Goal: Use online tool/utility: Use online tool/utility

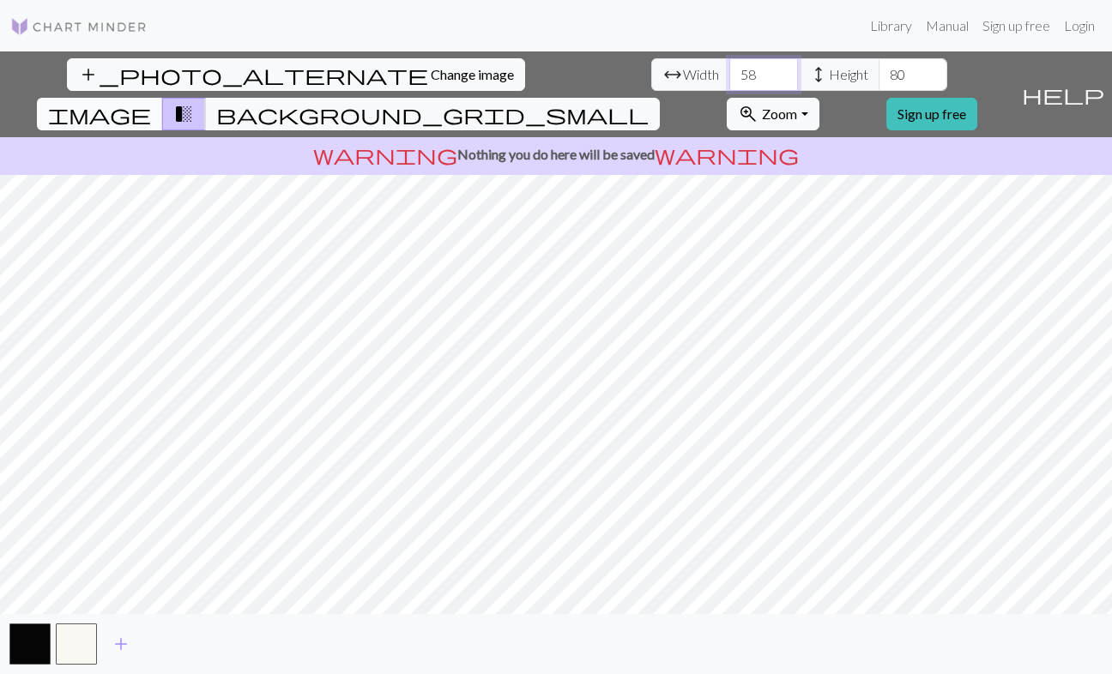
type input "58"
click at [151, 102] on span "image" at bounding box center [99, 114] width 103 height 24
click at [194, 102] on span "transition_fade" at bounding box center [183, 114] width 21 height 24
drag, startPoint x: 490, startPoint y: 74, endPoint x: 415, endPoint y: 74, distance: 74.6
click at [651, 74] on div "arrow_range Width 58 height Height 80" at bounding box center [799, 74] width 296 height 33
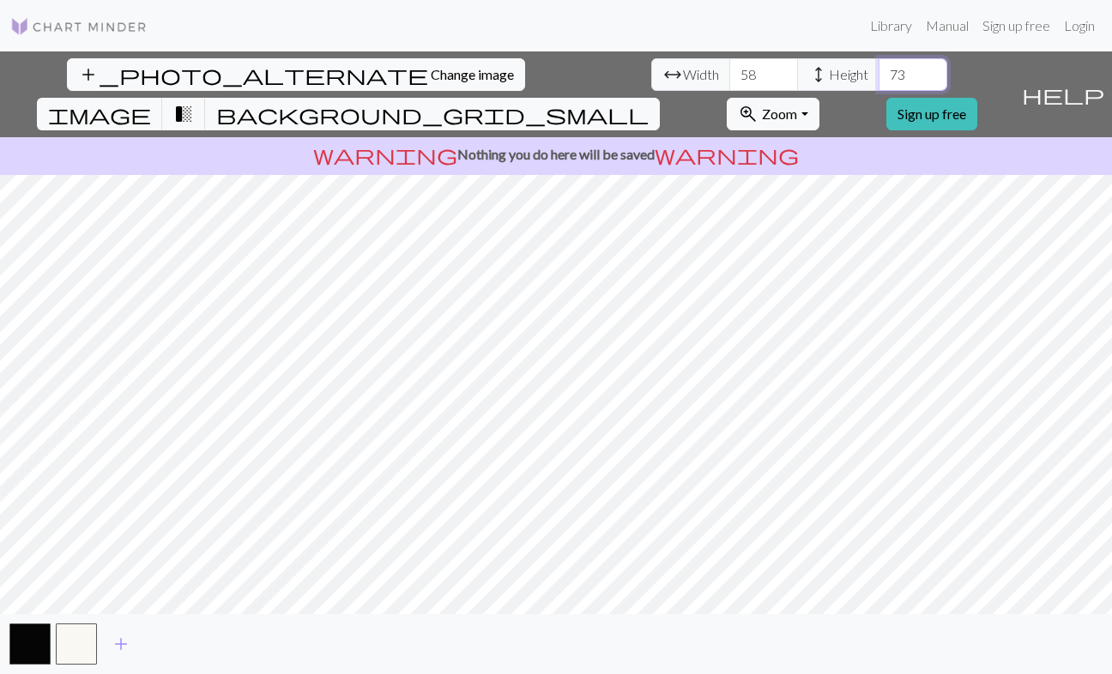
click at [879, 69] on input "73" at bounding box center [913, 74] width 69 height 33
click at [879, 69] on input "74" at bounding box center [913, 74] width 69 height 33
click at [879, 69] on input "75" at bounding box center [913, 74] width 69 height 33
click at [879, 69] on input "76" at bounding box center [913, 74] width 69 height 33
click at [879, 69] on input "77" at bounding box center [913, 74] width 69 height 33
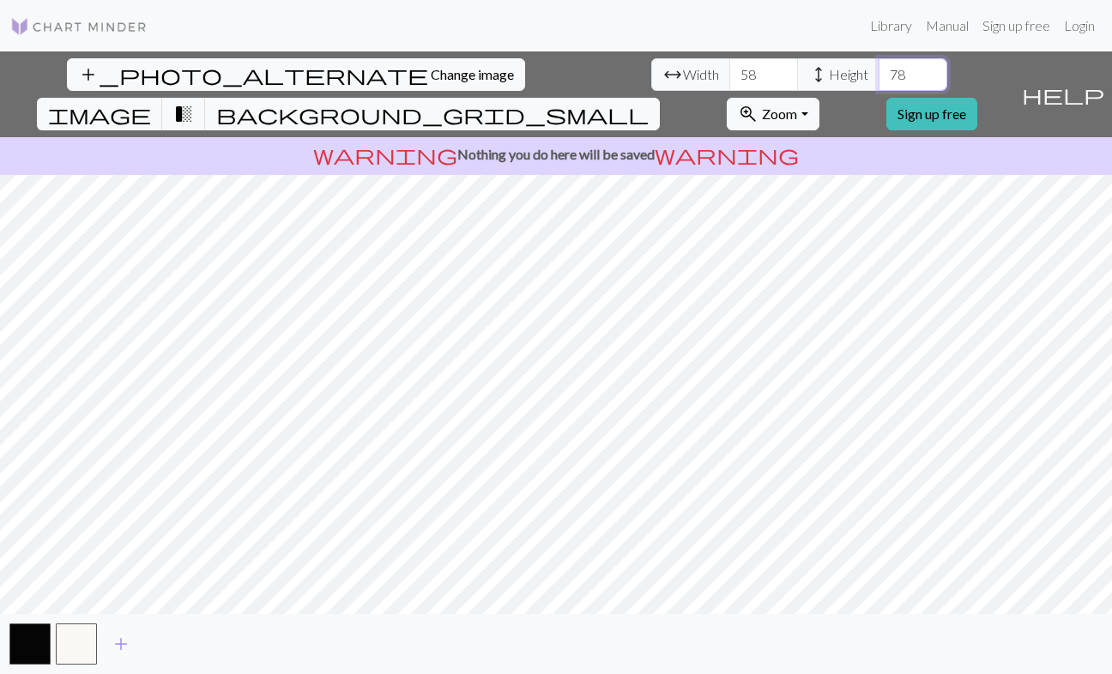
click at [879, 69] on input "78" at bounding box center [913, 74] width 69 height 33
click at [879, 69] on input "79" at bounding box center [913, 74] width 69 height 33
click at [879, 69] on input "80" at bounding box center [913, 74] width 69 height 33
click at [879, 69] on input "81" at bounding box center [913, 74] width 69 height 33
click at [879, 79] on input "80" at bounding box center [913, 74] width 69 height 33
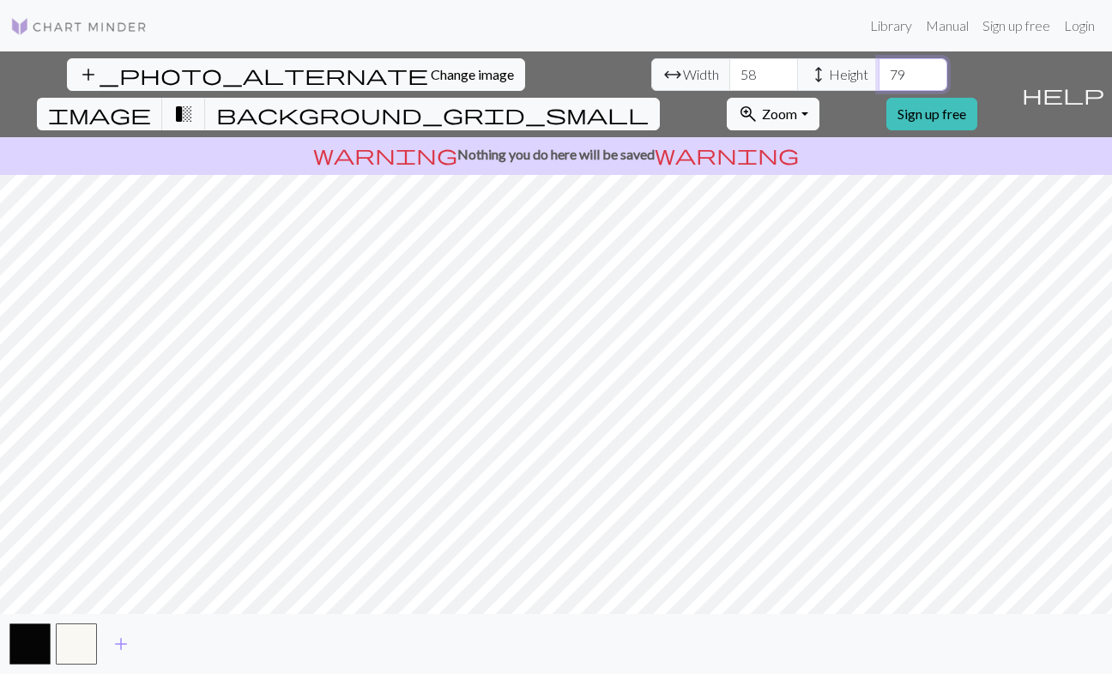
click at [879, 79] on input "79" at bounding box center [913, 74] width 69 height 33
click at [879, 79] on input "78" at bounding box center [913, 74] width 69 height 33
click at [879, 79] on input "77" at bounding box center [913, 74] width 69 height 33
click at [879, 79] on input "76" at bounding box center [913, 74] width 69 height 33
click at [879, 79] on input "75" at bounding box center [913, 74] width 69 height 33
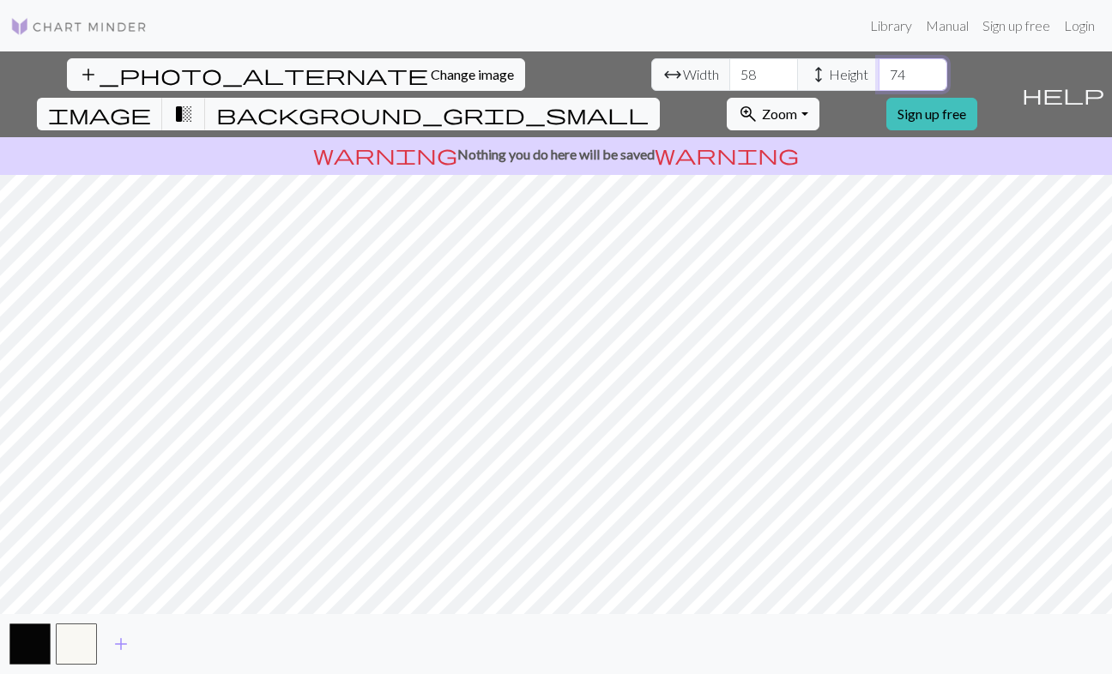
click at [879, 79] on input "74" at bounding box center [913, 74] width 69 height 33
click at [879, 79] on input "73" at bounding box center [913, 74] width 69 height 33
click at [879, 79] on input "72" at bounding box center [913, 74] width 69 height 33
click at [879, 79] on input "71" at bounding box center [913, 74] width 69 height 33
click at [879, 79] on input "70" at bounding box center [913, 74] width 69 height 33
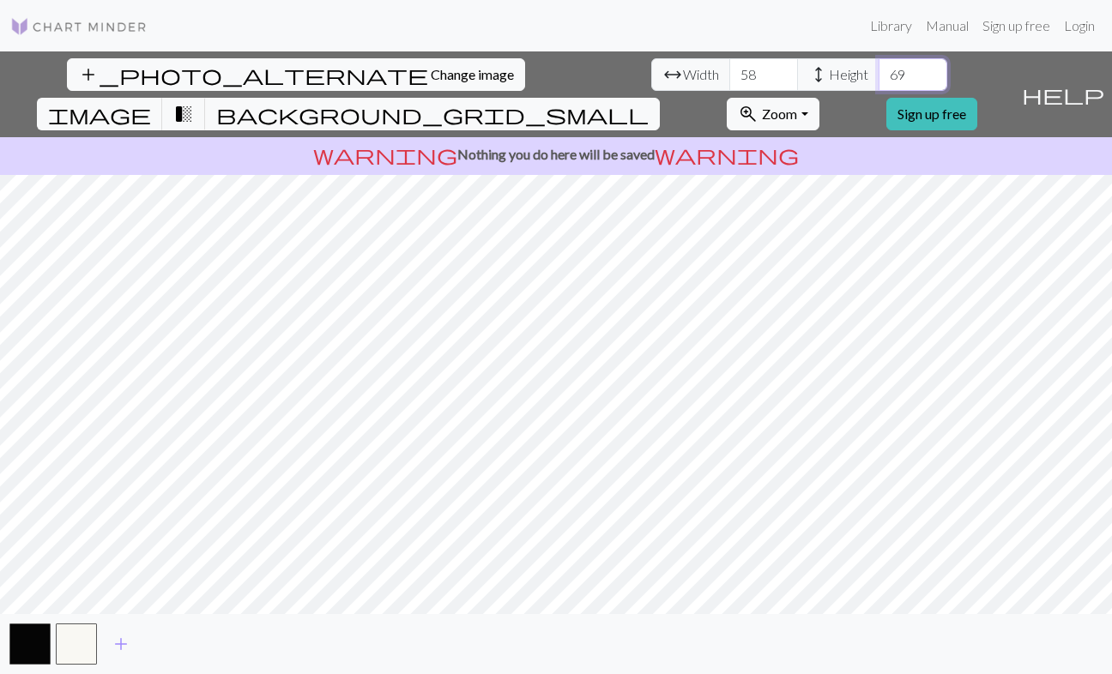
click at [879, 79] on input "69" at bounding box center [913, 74] width 69 height 33
click at [879, 69] on input "70" at bounding box center [913, 74] width 69 height 33
click at [879, 69] on input "71" at bounding box center [913, 74] width 69 height 33
click at [879, 79] on input "70" at bounding box center [913, 74] width 69 height 33
click at [879, 79] on input "69" at bounding box center [913, 74] width 69 height 33
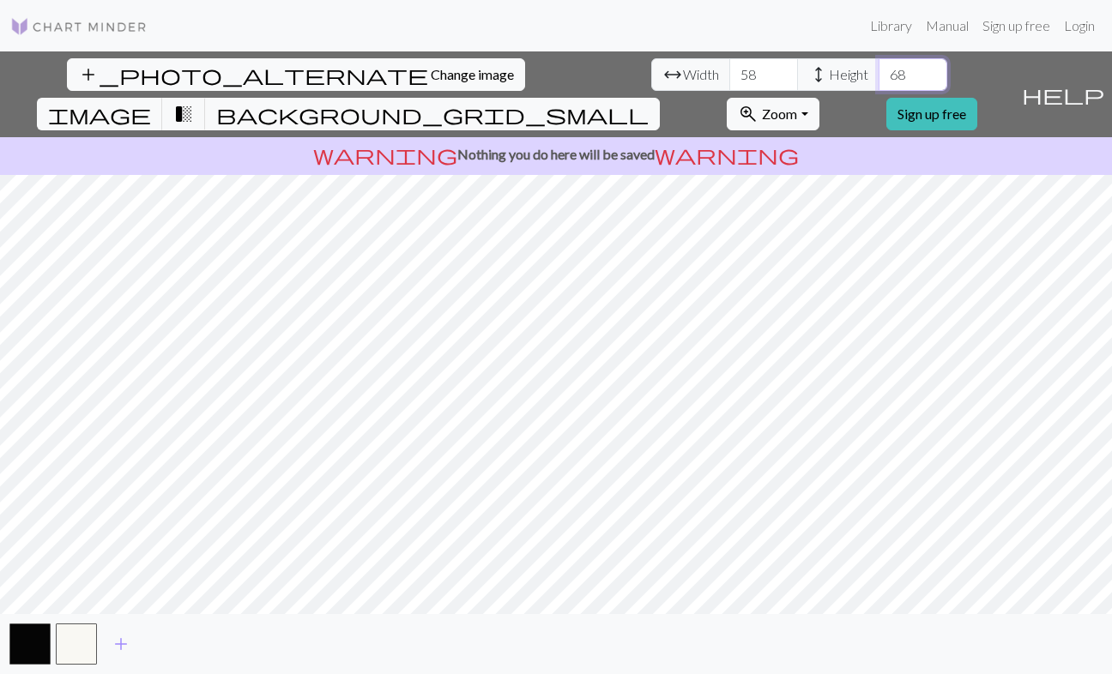
click at [879, 79] on input "68" at bounding box center [913, 74] width 69 height 33
click at [879, 79] on input "67" at bounding box center [913, 74] width 69 height 33
type input "66"
click at [879, 79] on input "66" at bounding box center [913, 74] width 69 height 33
click at [729, 73] on input "59" at bounding box center [763, 74] width 69 height 33
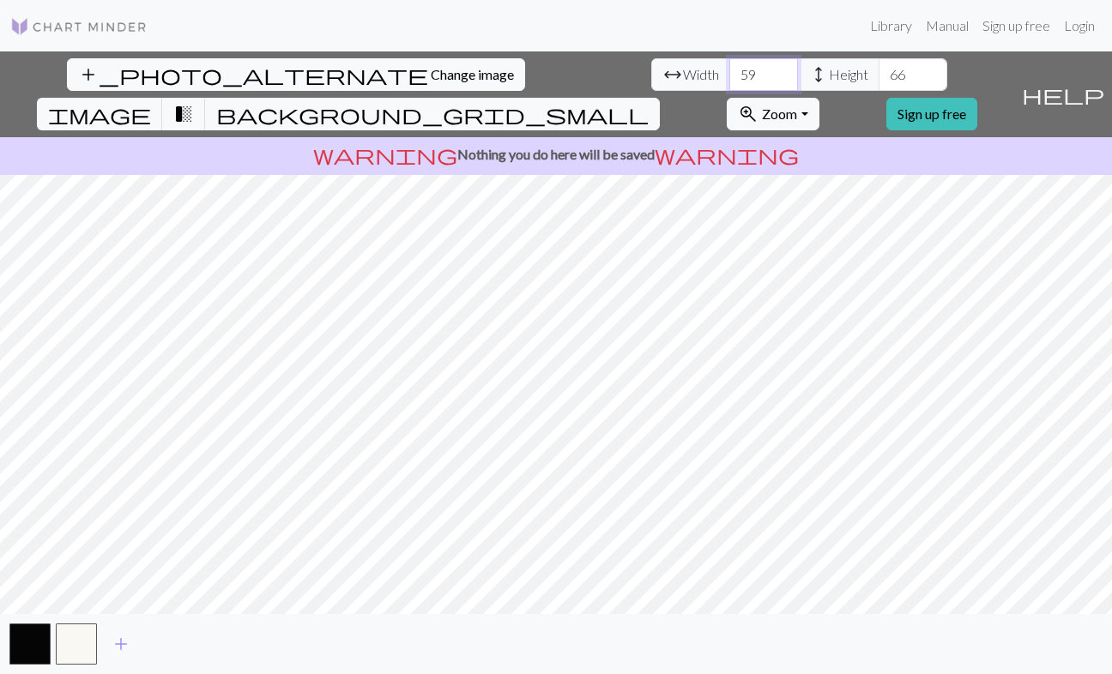
type input "60"
click at [729, 73] on input "60" at bounding box center [763, 74] width 69 height 33
drag, startPoint x: 492, startPoint y: 74, endPoint x: 421, endPoint y: 74, distance: 70.4
click at [651, 74] on div "arrow_range Width 60 height Height 66" at bounding box center [799, 74] width 296 height 33
type input "72"
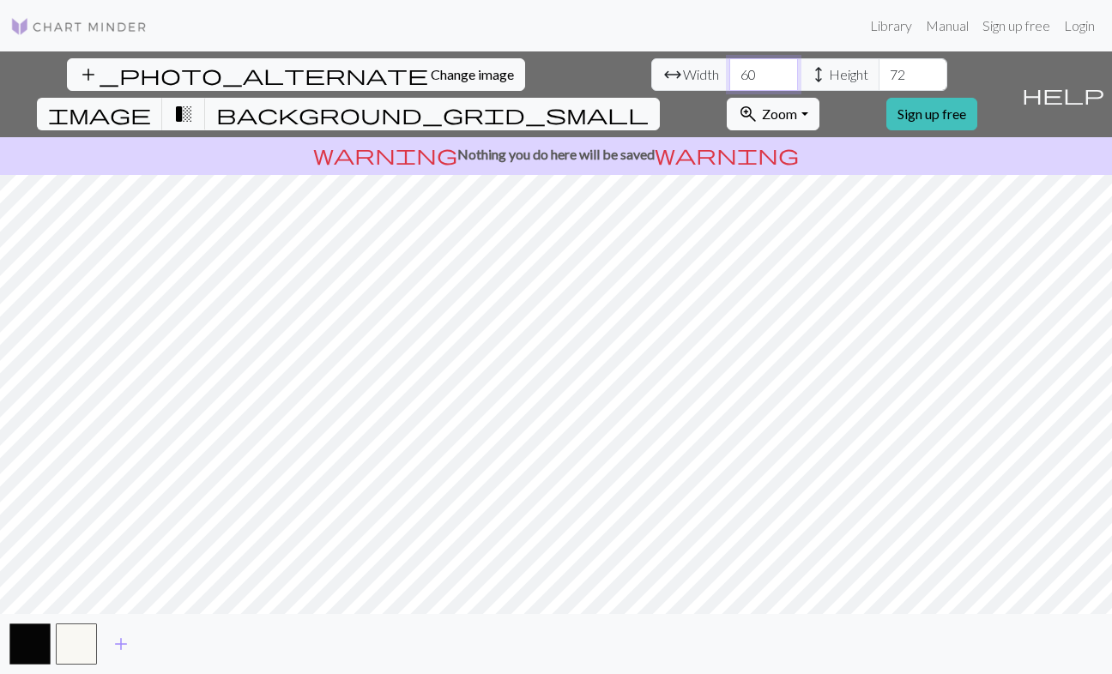
drag, startPoint x: 338, startPoint y: 75, endPoint x: 308, endPoint y: 75, distance: 30.0
click at [651, 75] on div "arrow_range Width 60 height Height 72" at bounding box center [799, 74] width 296 height 33
type input "5"
type input "6"
type input "58"
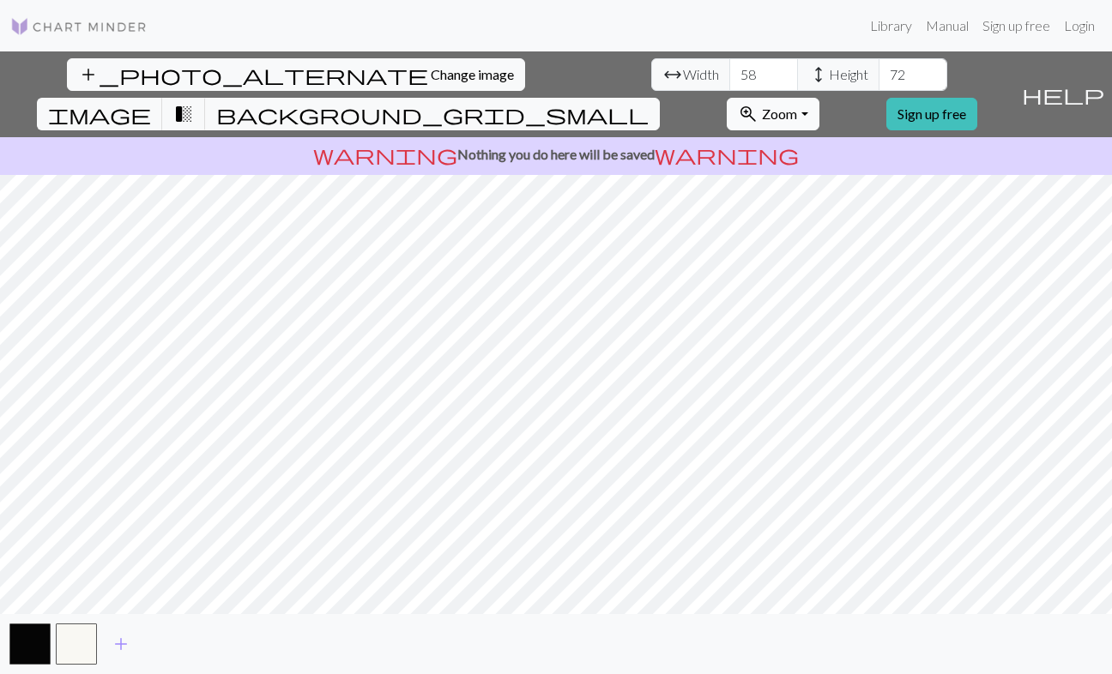
click at [818, 98] on button "zoom_in Zoom Zoom" at bounding box center [773, 114] width 92 height 33
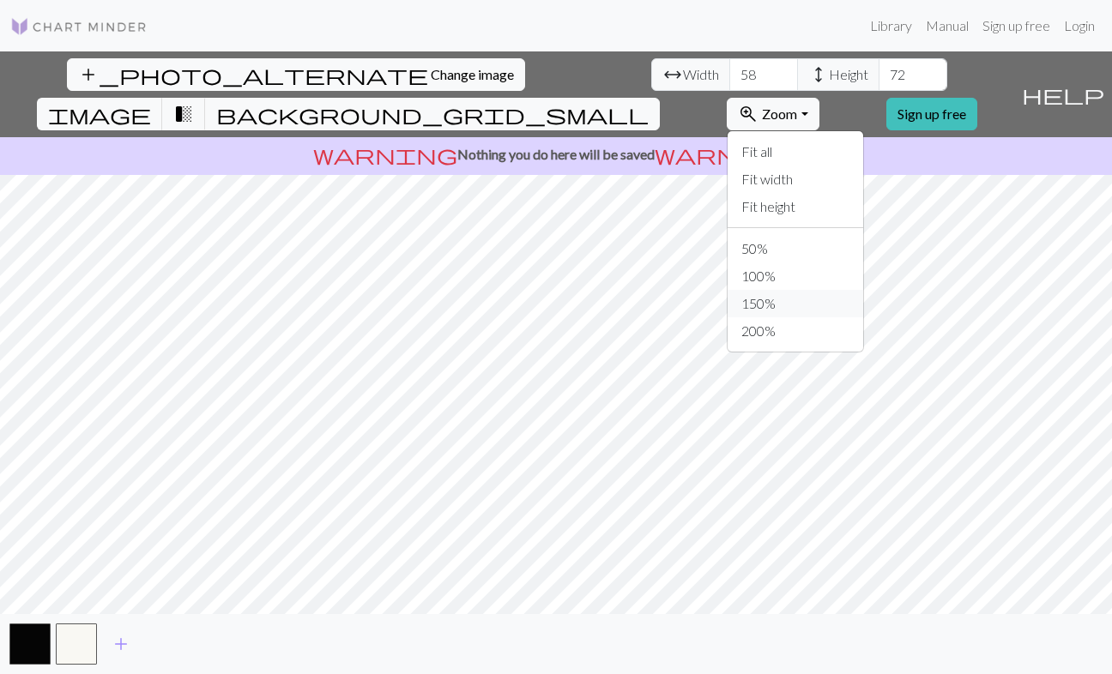
click at [834, 290] on button "150%" at bounding box center [796, 303] width 136 height 27
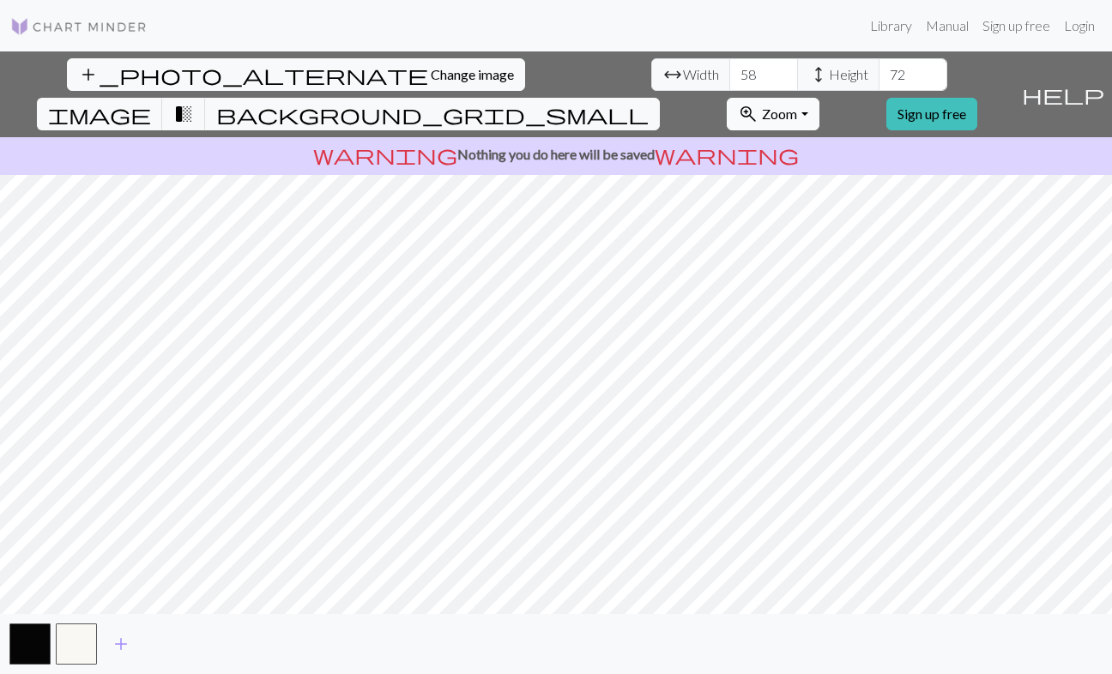
click at [818, 98] on button "zoom_in Zoom Zoom" at bounding box center [773, 114] width 92 height 33
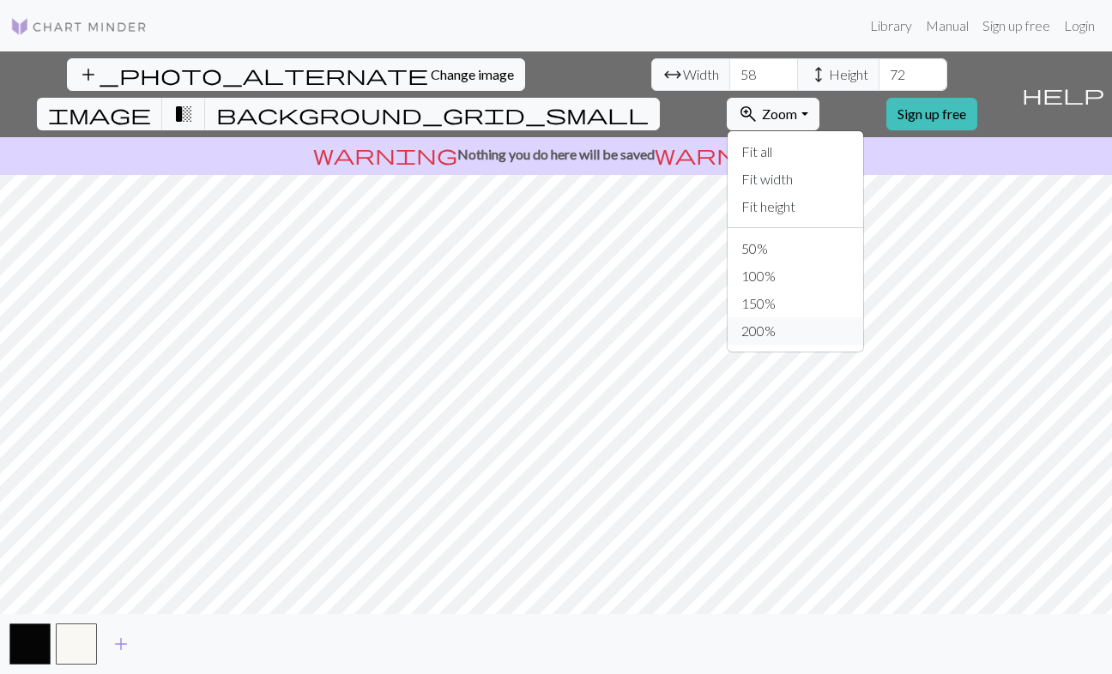
click at [834, 317] on button "200%" at bounding box center [796, 330] width 136 height 27
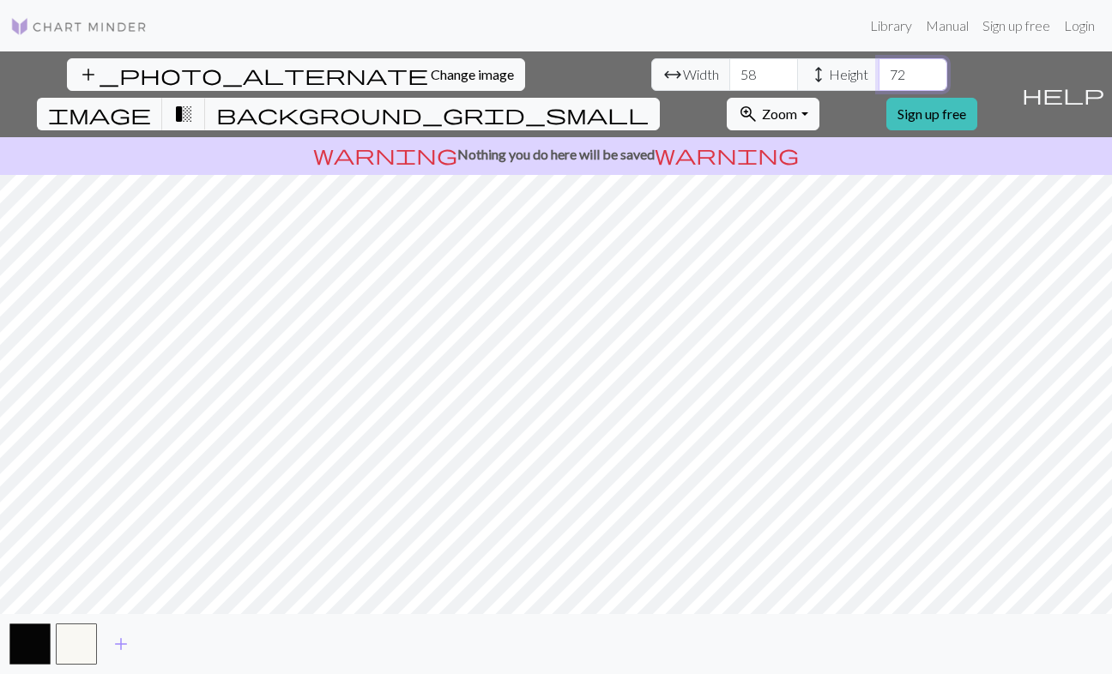
drag, startPoint x: 491, startPoint y: 72, endPoint x: 445, endPoint y: 72, distance: 45.5
click at [651, 72] on div "arrow_range Width 58 height Height 72" at bounding box center [799, 74] width 296 height 33
type input "80"
click at [431, 69] on span "Change image" at bounding box center [472, 74] width 83 height 16
drag, startPoint x: 342, startPoint y: 74, endPoint x: 275, endPoint y: 75, distance: 67.8
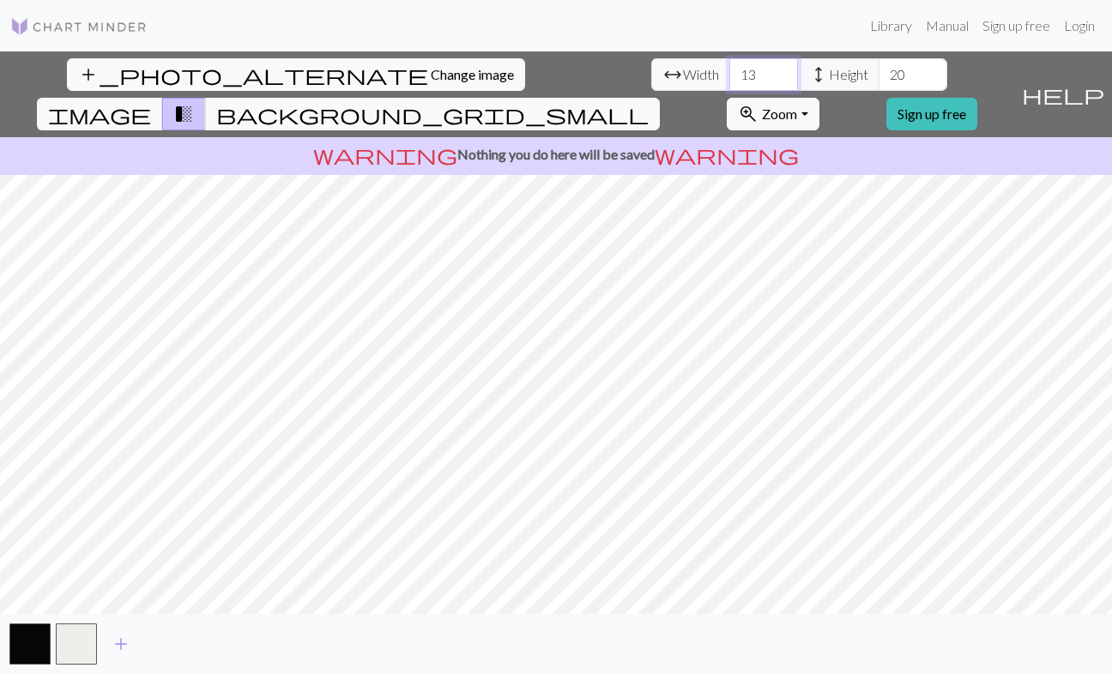
click at [651, 75] on div "arrow_range Width 13 height Height 20" at bounding box center [799, 74] width 296 height 33
type input "58"
drag, startPoint x: 492, startPoint y: 81, endPoint x: 432, endPoint y: 81, distance: 60.1
click at [651, 81] on div "arrow_range Width 58 height Height 20" at bounding box center [799, 74] width 296 height 33
drag, startPoint x: 495, startPoint y: 70, endPoint x: 463, endPoint y: 70, distance: 31.7
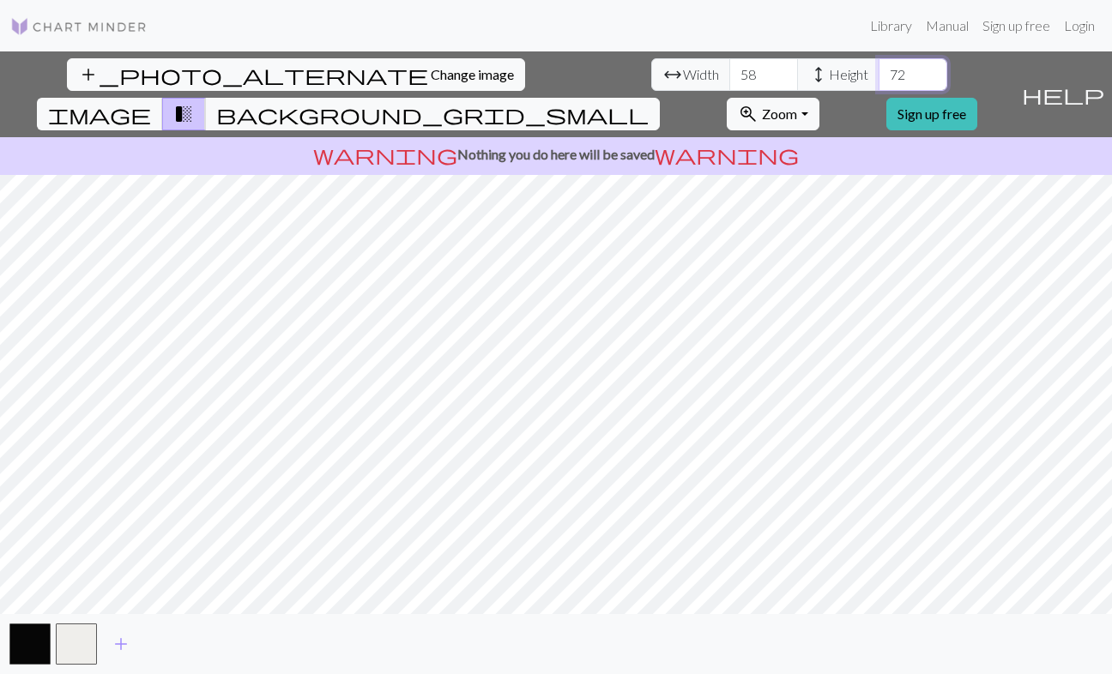
click at [879, 70] on input "72" at bounding box center [913, 74] width 69 height 33
type input "80"
click at [797, 106] on span "Zoom" at bounding box center [779, 114] width 35 height 16
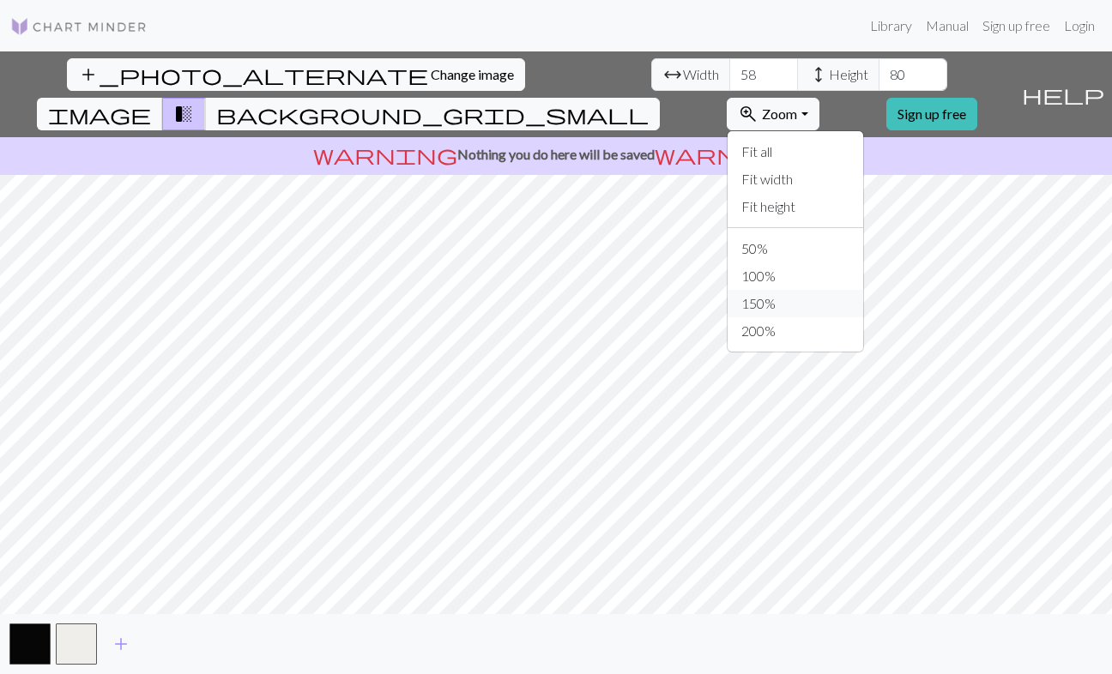
click at [846, 290] on button "150%" at bounding box center [796, 303] width 136 height 27
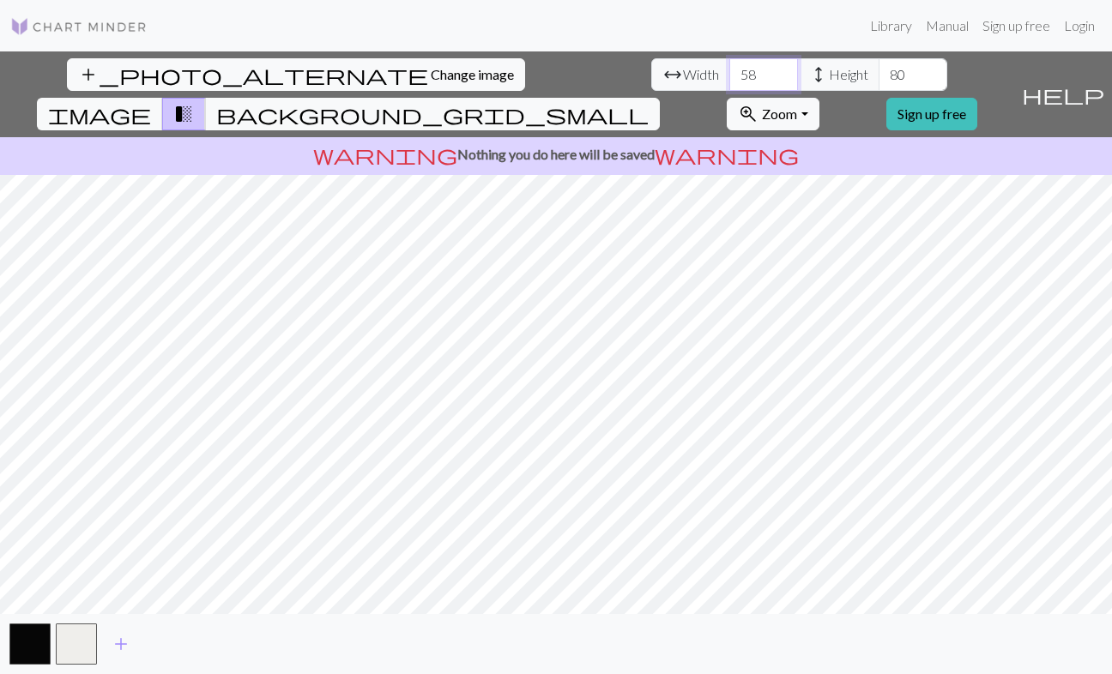
drag, startPoint x: 348, startPoint y: 75, endPoint x: 289, endPoint y: 75, distance: 59.2
click at [651, 75] on div "arrow_range Width 58 height Height 80" at bounding box center [799, 74] width 296 height 33
type input "6"
type input "72"
click at [879, 71] on input "80" at bounding box center [913, 74] width 69 height 33
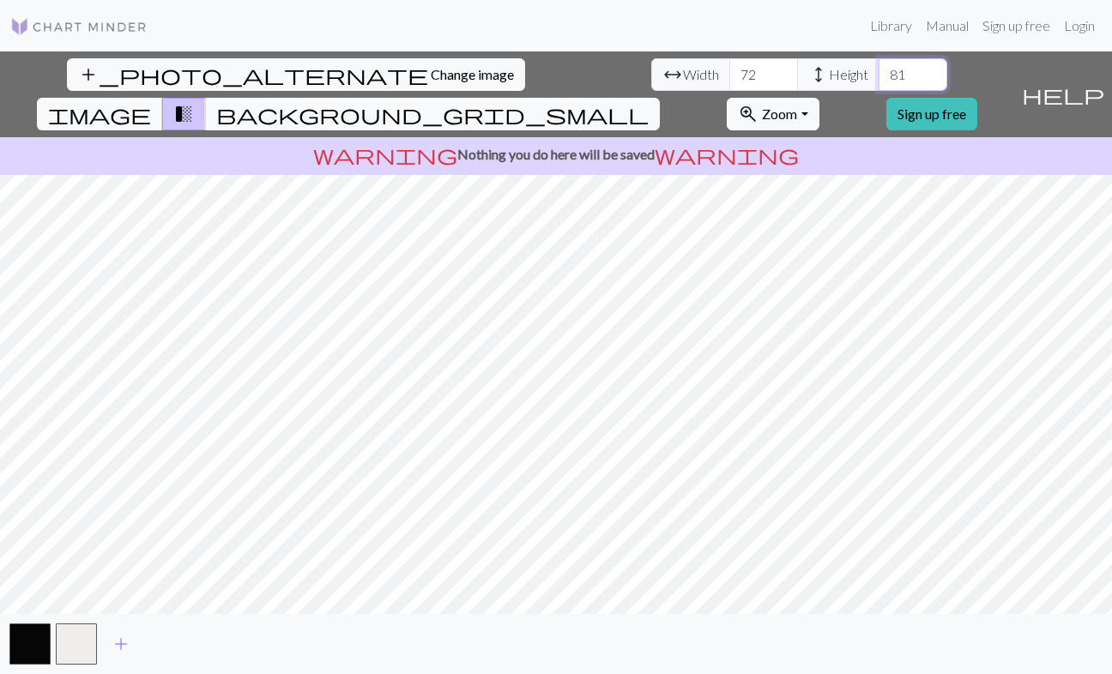
click at [879, 73] on input "81" at bounding box center [913, 74] width 69 height 33
click at [879, 73] on input "82" at bounding box center [913, 74] width 69 height 33
click at [879, 73] on input "83" at bounding box center [913, 74] width 69 height 33
click at [879, 73] on input "84" at bounding box center [913, 74] width 69 height 33
type input "85"
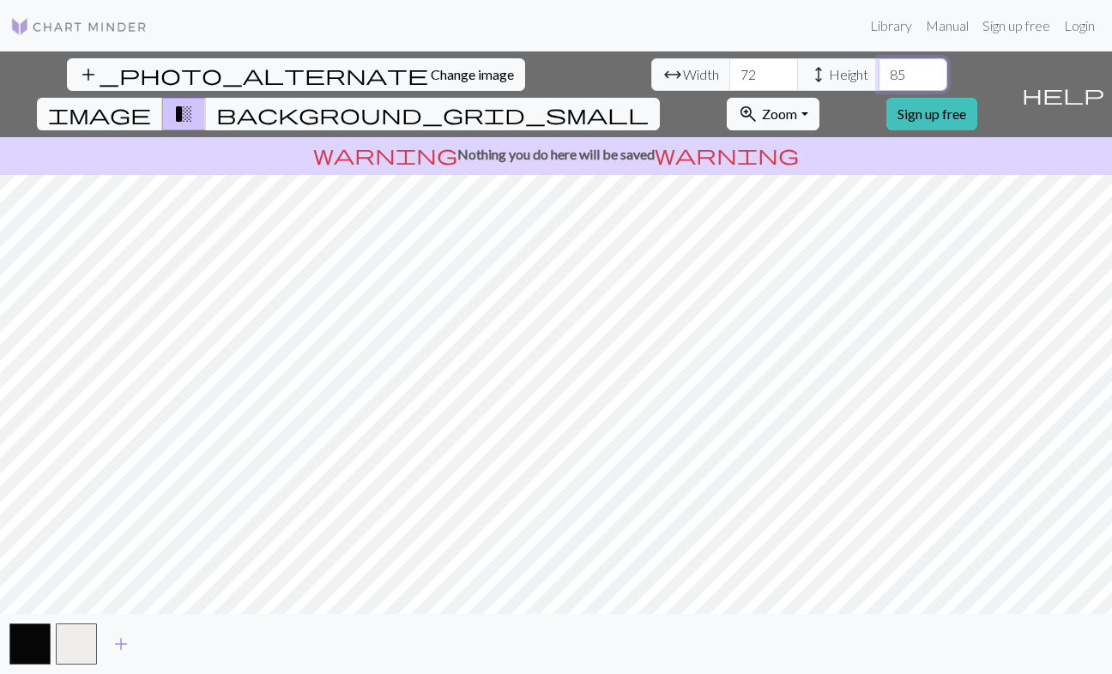
click at [879, 73] on input "85" at bounding box center [913, 74] width 69 height 33
click at [729, 73] on input "73" at bounding box center [763, 74] width 69 height 33
click at [729, 73] on input "74" at bounding box center [763, 74] width 69 height 33
click at [729, 73] on input "75" at bounding box center [763, 74] width 69 height 33
click at [729, 73] on input "76" at bounding box center [763, 74] width 69 height 33
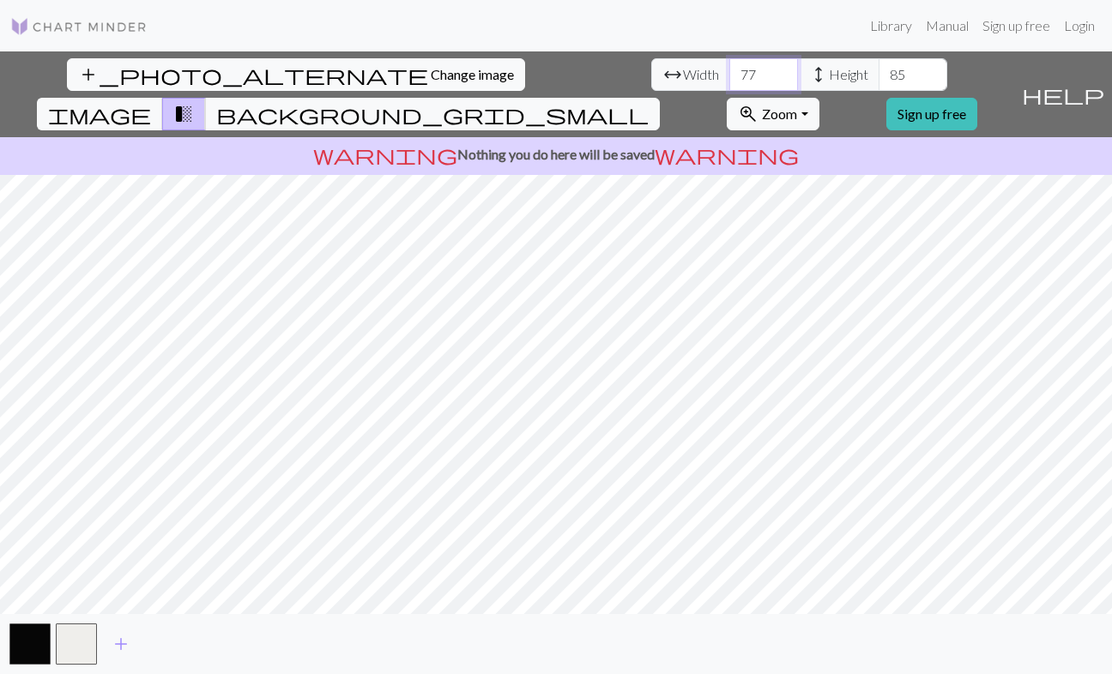
click at [729, 73] on input "77" at bounding box center [763, 74] width 69 height 33
click at [729, 73] on input "78" at bounding box center [763, 74] width 69 height 33
click at [729, 73] on input "79" at bounding box center [763, 74] width 69 height 33
type input "80"
click at [729, 73] on input "80" at bounding box center [763, 74] width 69 height 33
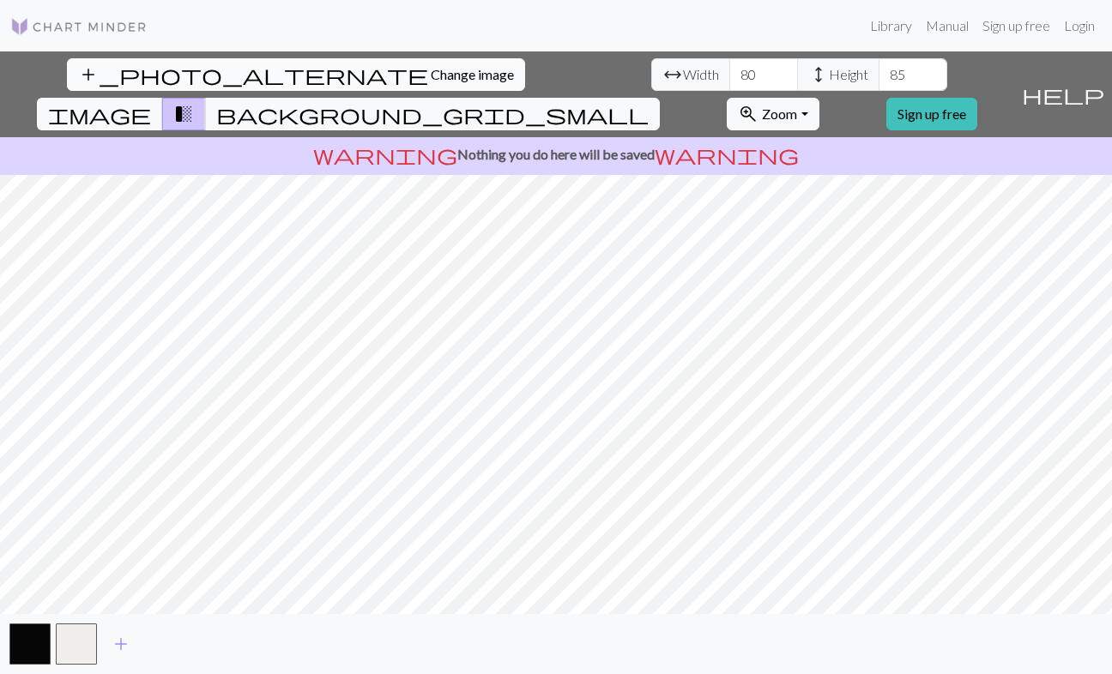
click at [431, 72] on span "Change image" at bounding box center [472, 74] width 83 height 16
drag, startPoint x: 341, startPoint y: 75, endPoint x: 275, endPoint y: 74, distance: 65.2
click at [651, 74] on div "arrow_range Width 13 height Height 20" at bounding box center [799, 74] width 296 height 33
type input "58"
click at [879, 72] on input "20" at bounding box center [913, 74] width 69 height 33
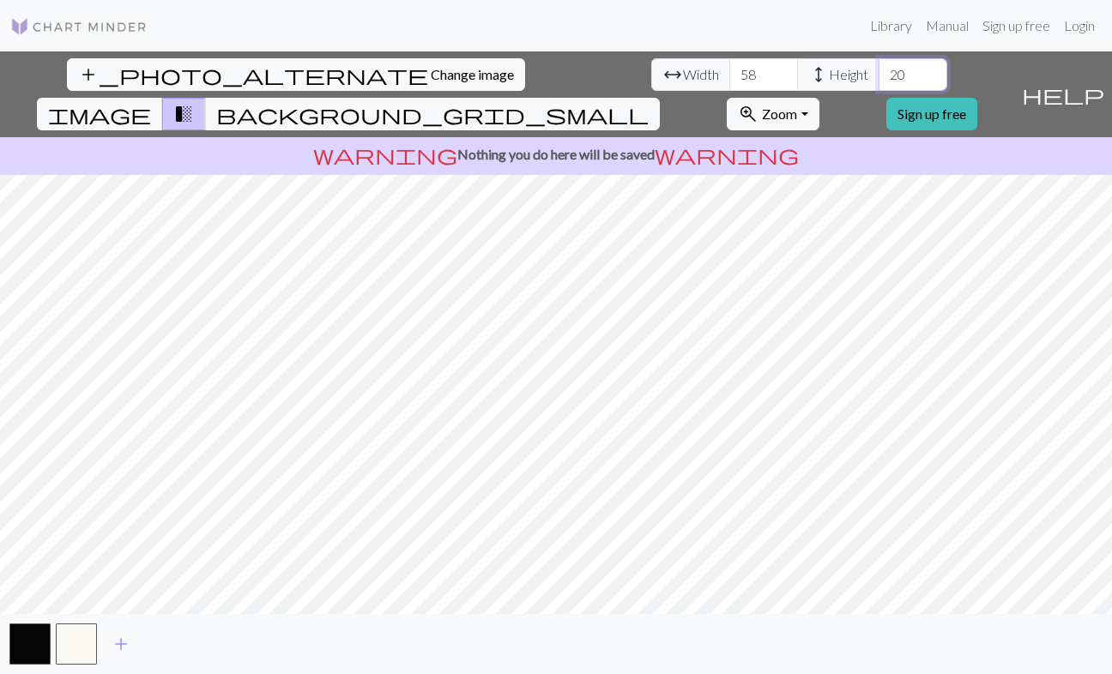
click at [879, 72] on input "20" at bounding box center [913, 74] width 69 height 33
type input "72"
click at [818, 98] on button "zoom_in Zoom Zoom" at bounding box center [773, 114] width 92 height 33
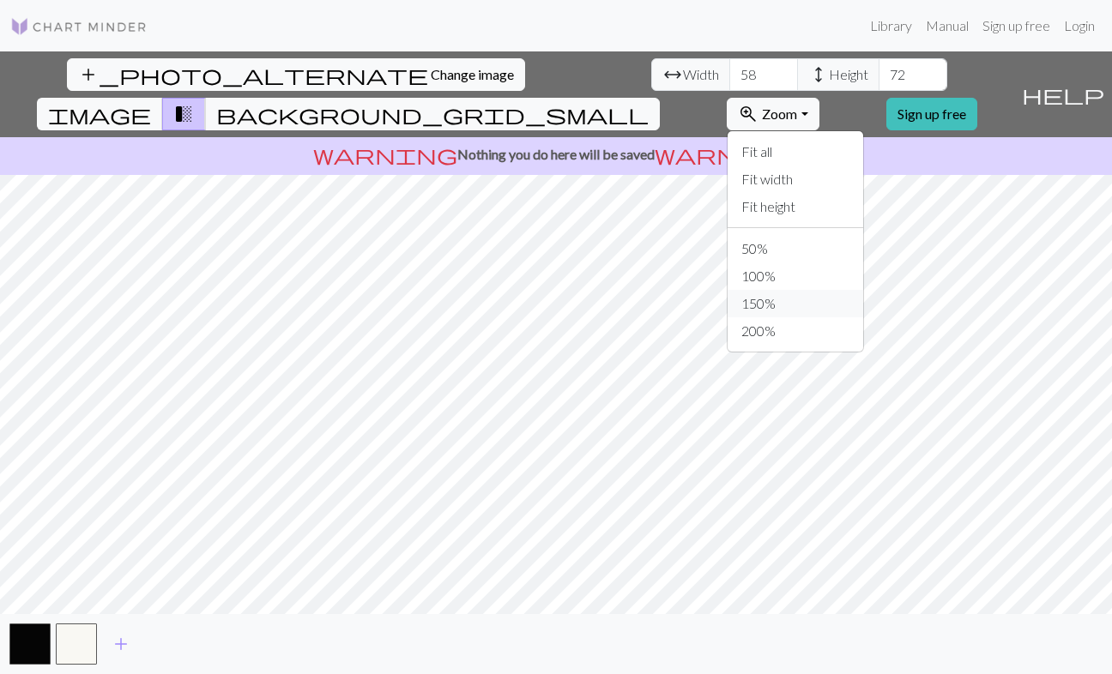
click at [846, 290] on button "150%" at bounding box center [796, 303] width 136 height 27
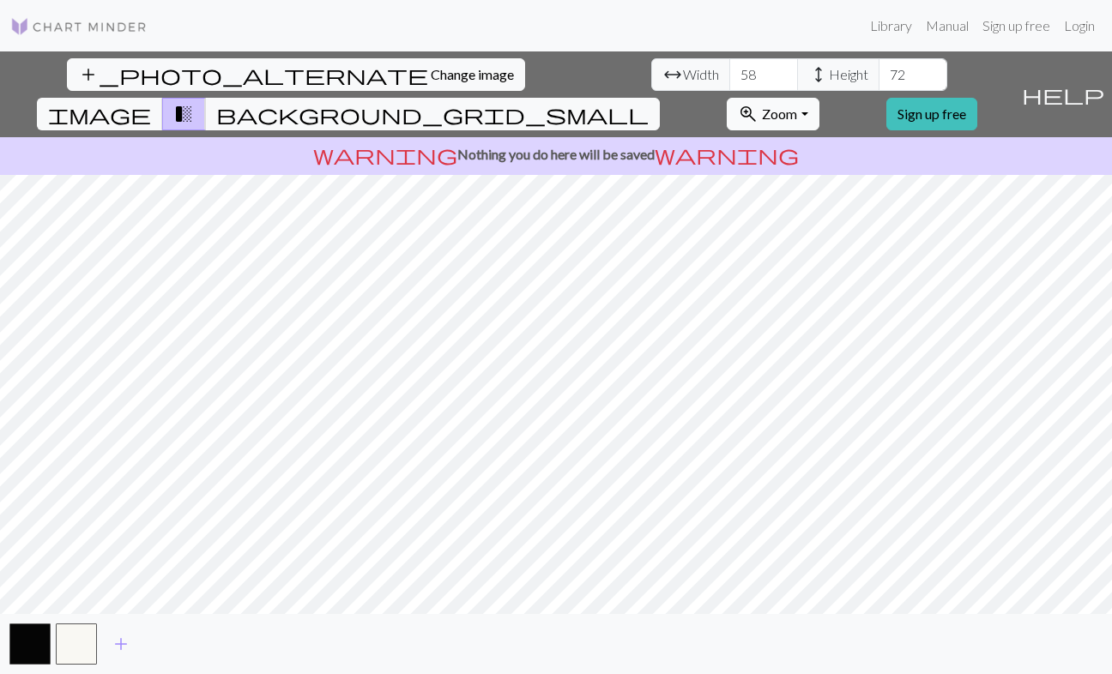
click at [818, 98] on button "zoom_in Zoom Zoom" at bounding box center [773, 114] width 92 height 33
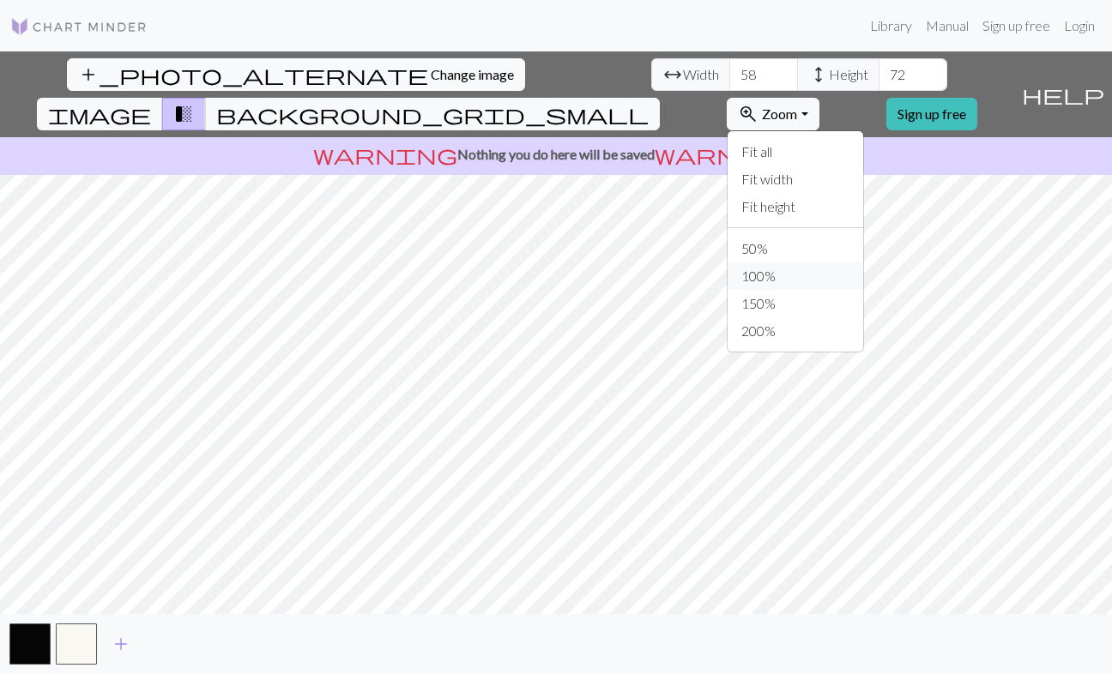
click at [837, 263] on button "100%" at bounding box center [796, 276] width 136 height 27
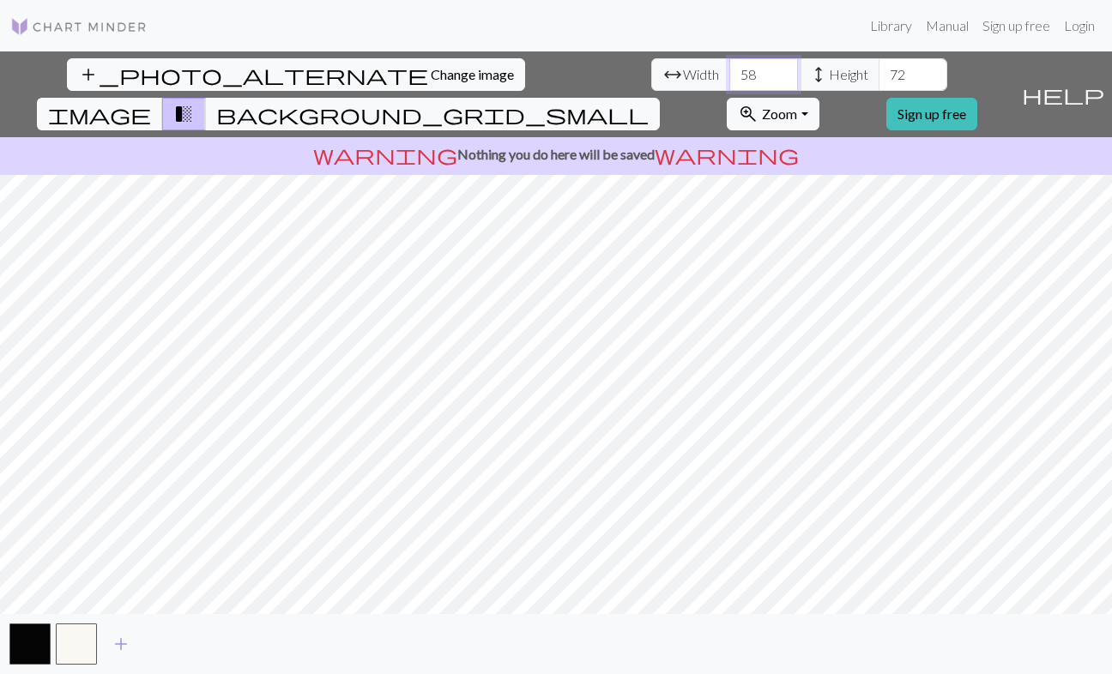
click at [729, 72] on input "58" at bounding box center [763, 74] width 69 height 33
click at [729, 72] on input "33" at bounding box center [763, 74] width 69 height 33
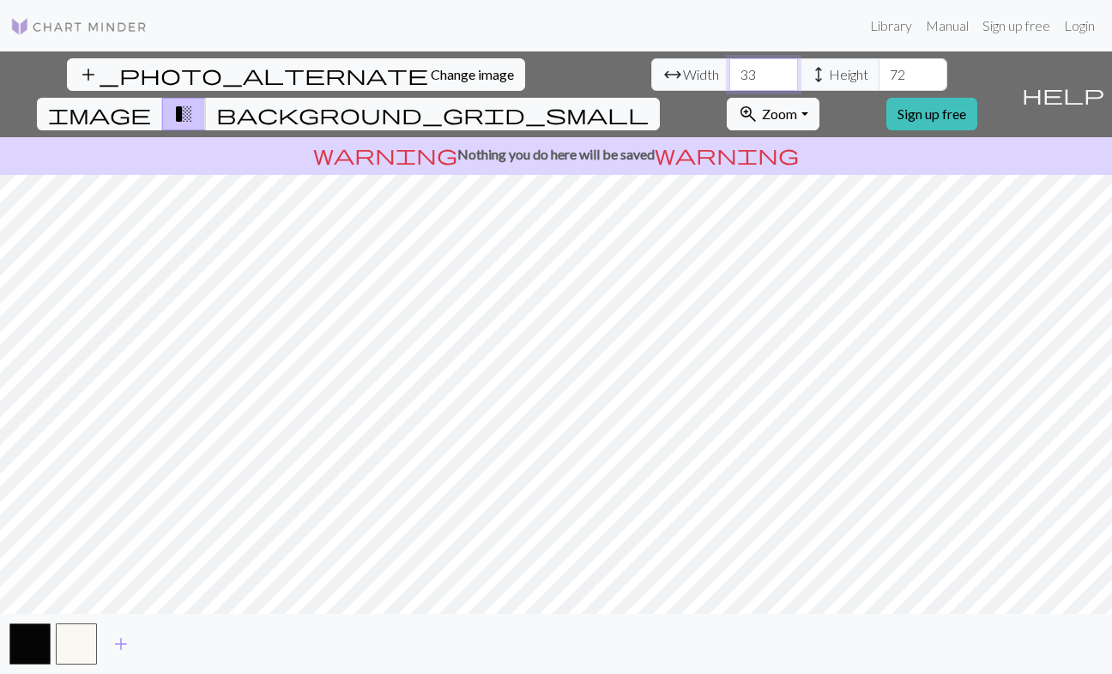
click at [729, 72] on input "33" at bounding box center [763, 74] width 69 height 33
type input "45"
click at [879, 75] on input "72" at bounding box center [913, 74] width 69 height 33
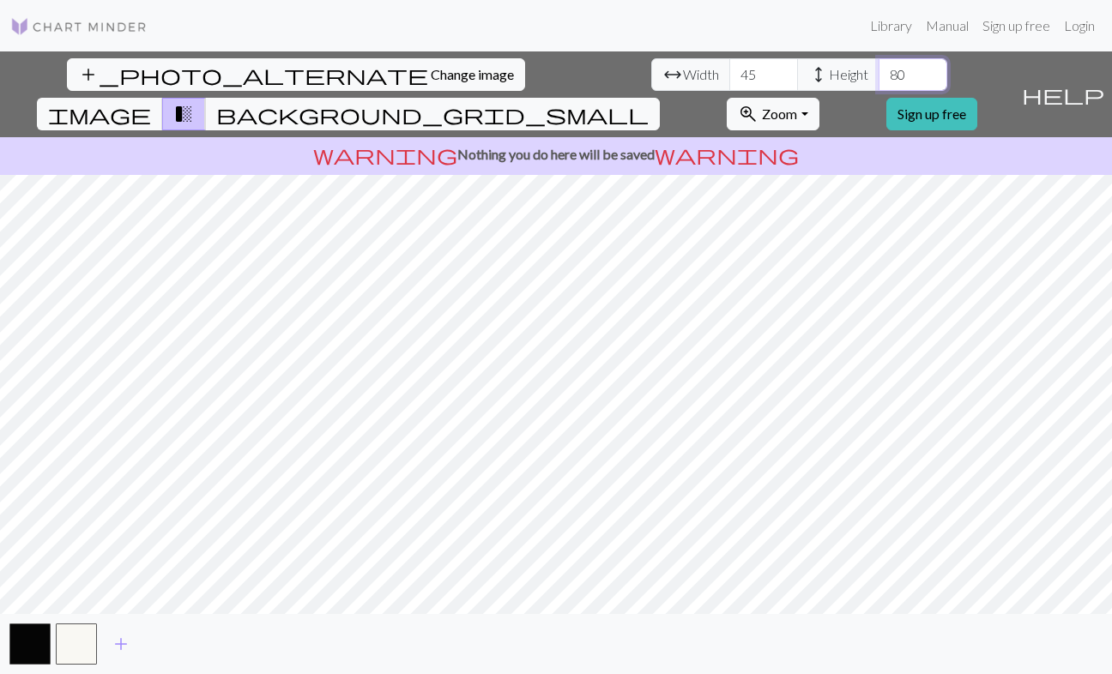
type input "80"
click at [729, 72] on input "45" at bounding box center [763, 74] width 69 height 33
type input "58"
